Goal: Task Accomplishment & Management: Manage account settings

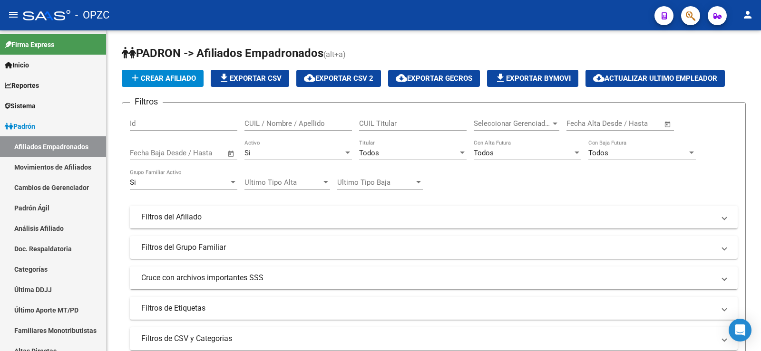
click at [304, 127] on input "CUIL / Nombre / Apellido" at bounding box center [297, 123] width 107 height 9
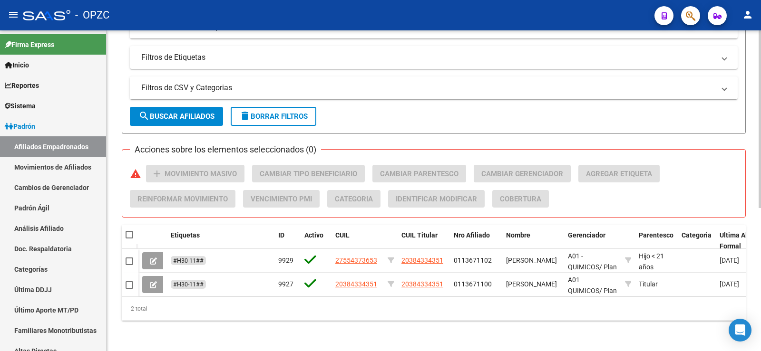
type input "[PERSON_NAME]"
click at [210, 338] on div "PADRON -> Afiliados Empadronados (alt+a) add Crear Afiliado file_download Expor…" at bounding box center [433, 65] width 654 height 572
click at [306, 113] on span "delete Borrar Filtros" at bounding box center [273, 116] width 68 height 9
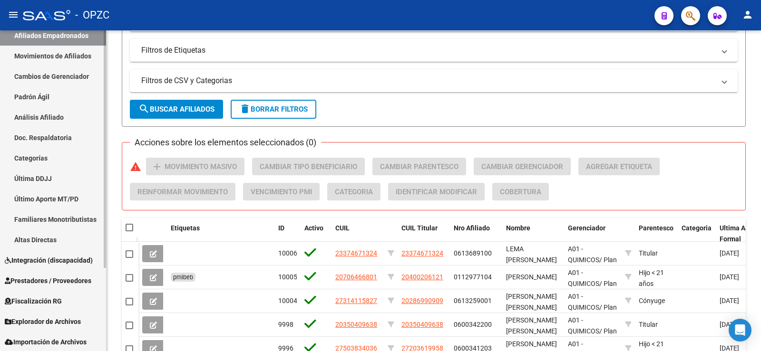
scroll to position [112, 0]
click at [58, 300] on span "Fiscalización RG" at bounding box center [33, 300] width 57 height 10
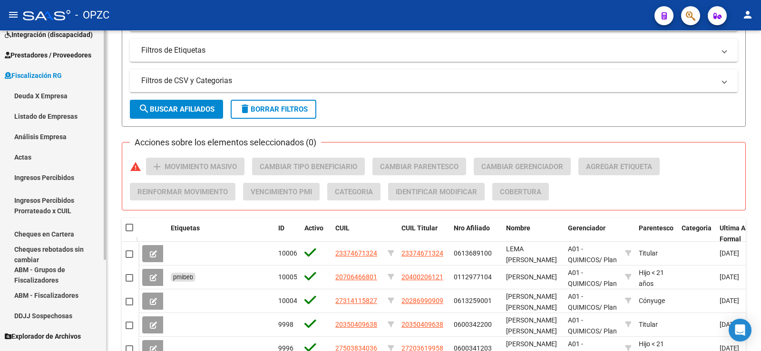
click at [49, 115] on link "Listado de Empresas" at bounding box center [53, 116] width 106 height 20
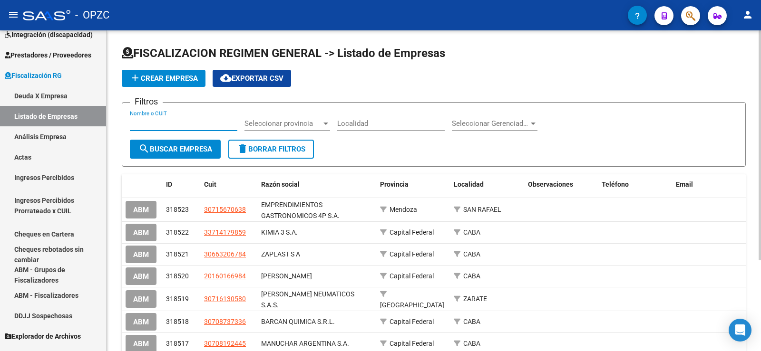
click at [161, 121] on input "Nombre o CUIT" at bounding box center [183, 123] width 107 height 9
type input "[PERSON_NAME]"
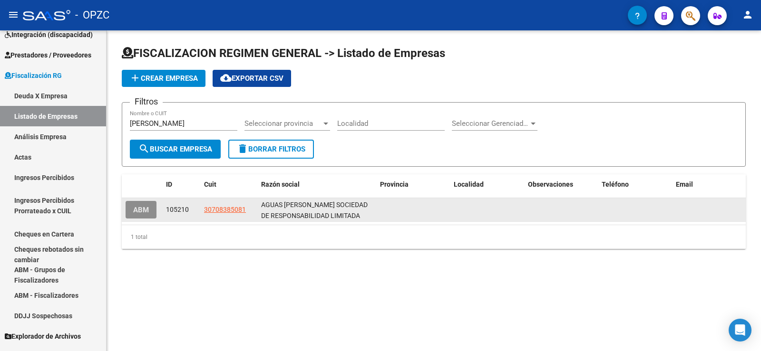
click at [143, 209] on span "ABM" at bounding box center [141, 210] width 16 height 9
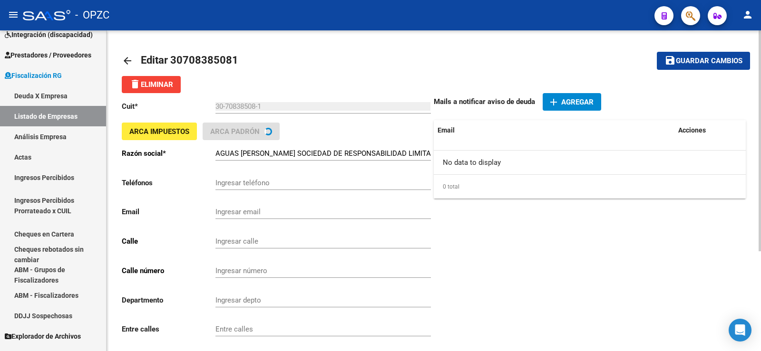
type input "LAVALLE"
type input "561"
type input "2800"
type input "ZARATE"
click at [418, 152] on input "AGUAS [PERSON_NAME] SOCIEDAD DE RESPONSABILIDAD LIMITADA" at bounding box center [322, 153] width 215 height 9
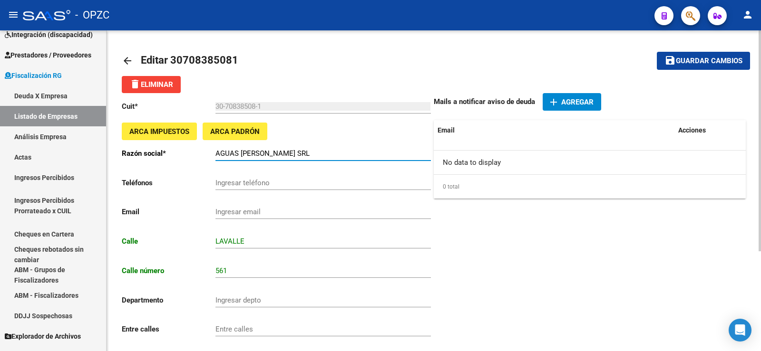
type input "AGUAS [PERSON_NAME] SRL"
click at [700, 52] on button "save Guardar cambios" at bounding box center [703, 61] width 93 height 18
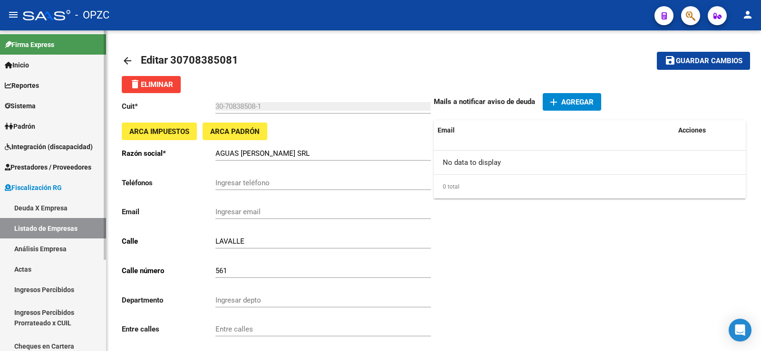
click at [23, 122] on span "Padrón" at bounding box center [20, 126] width 30 height 10
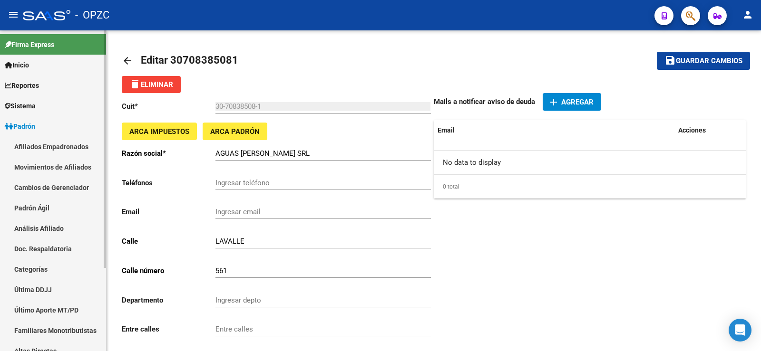
click at [68, 144] on link "Afiliados Empadronados" at bounding box center [53, 146] width 106 height 20
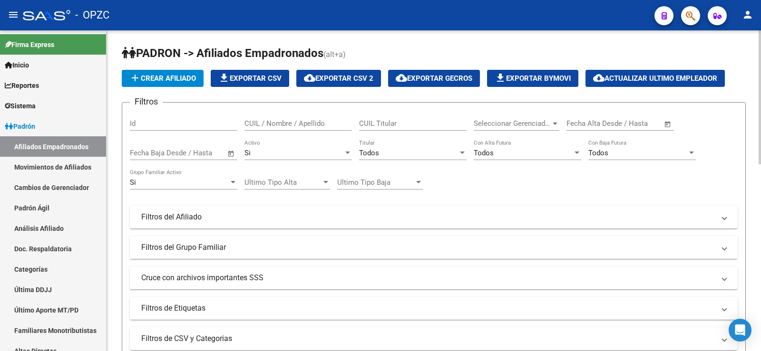
click at [293, 125] on input "CUIL / Nombre / Apellido" at bounding box center [297, 123] width 107 height 9
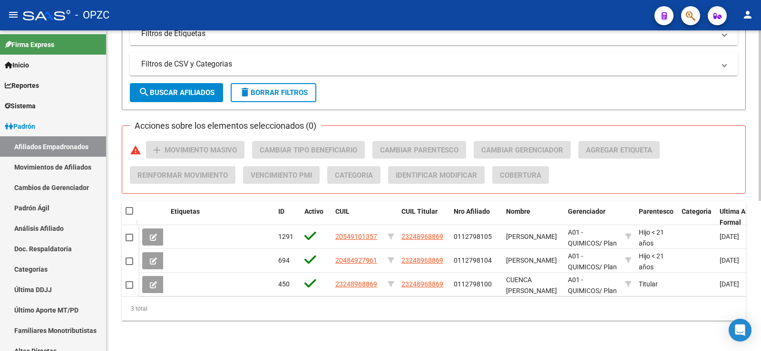
type input "[GEOGRAPHIC_DATA]"
